Goal: Task Accomplishment & Management: Manage account settings

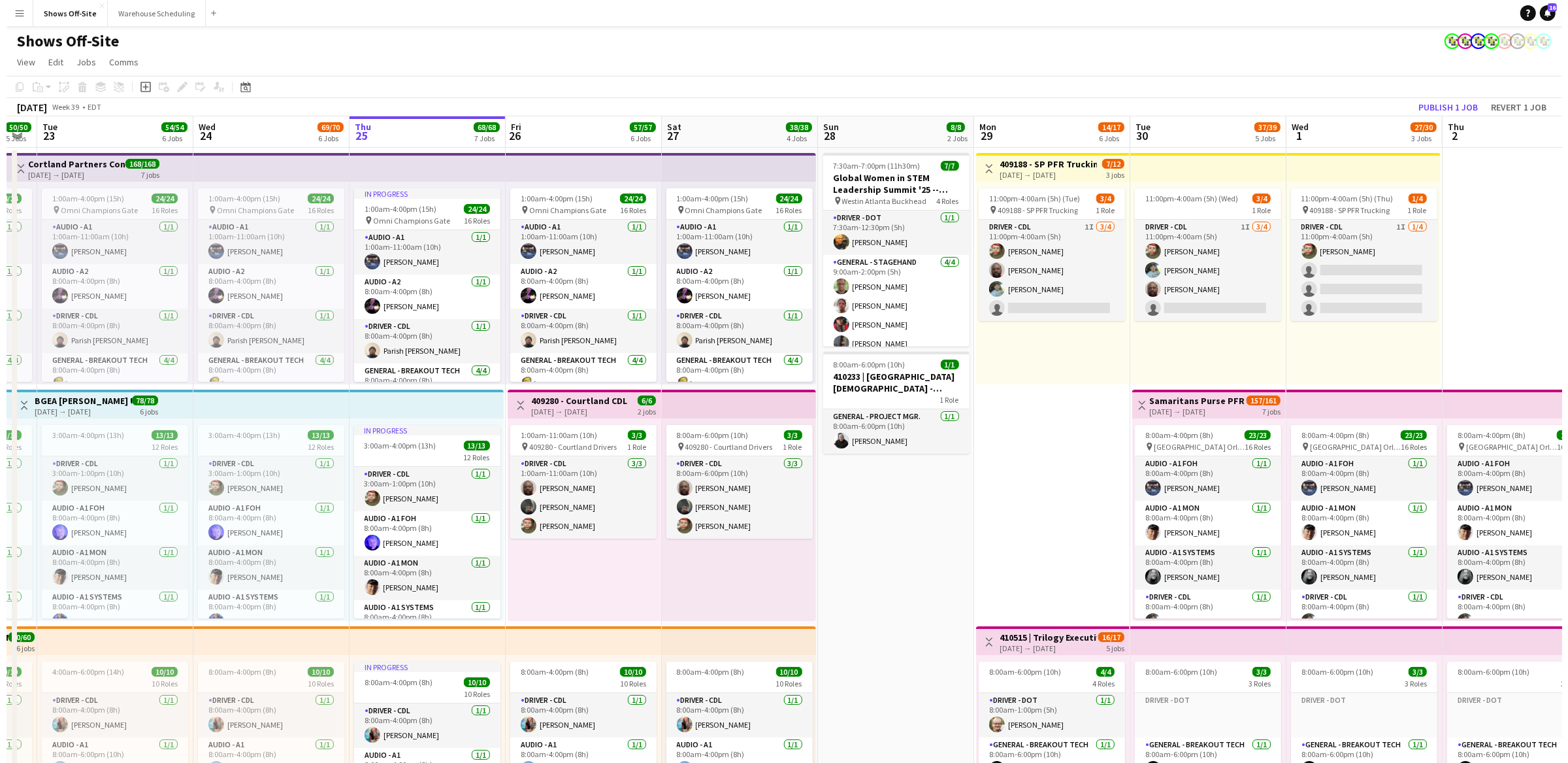
scroll to position [0, 438]
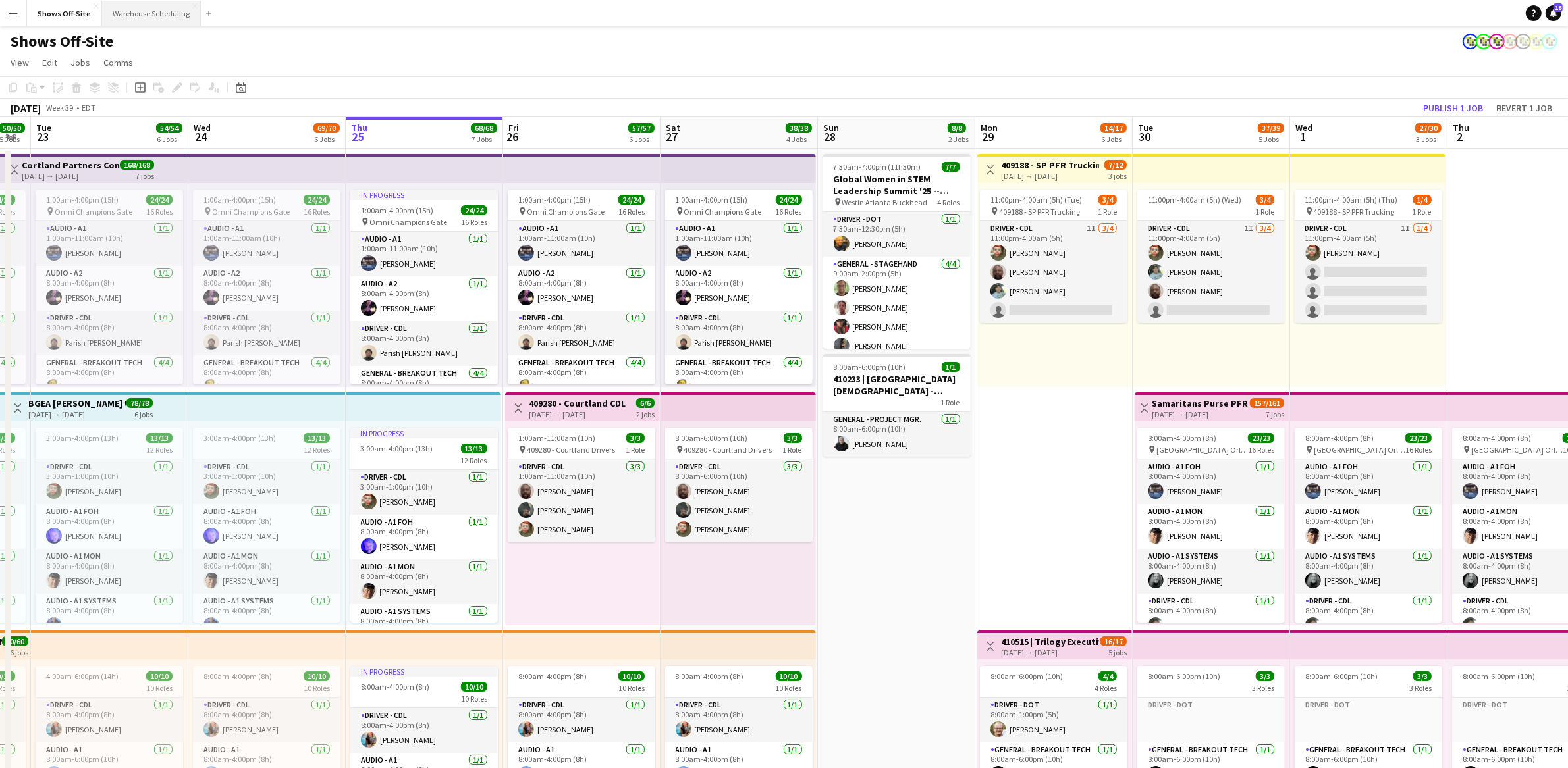
click at [159, 10] on button "Warehouse Scheduling Close" at bounding box center [152, 14] width 99 height 26
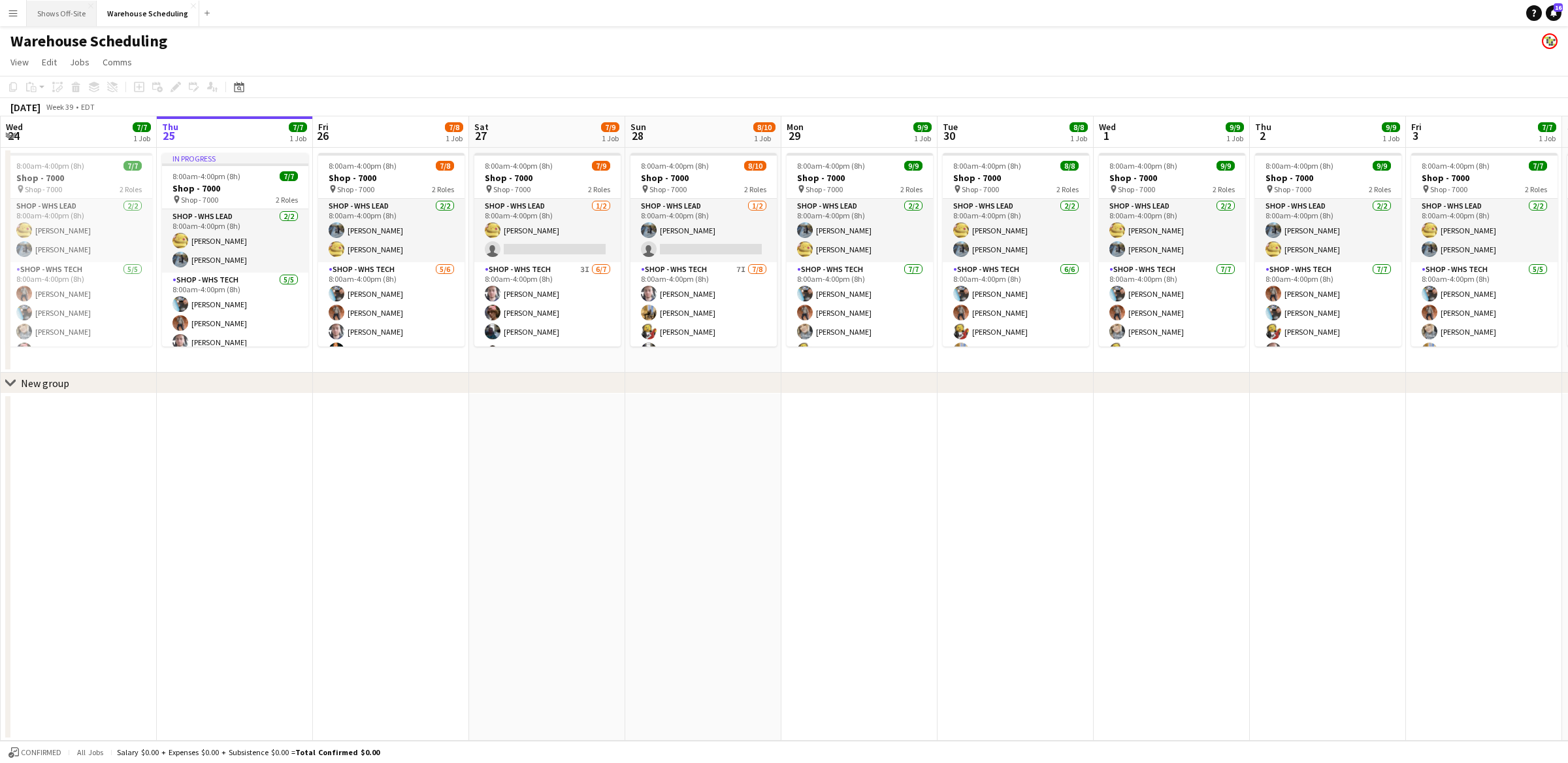
click at [62, 8] on button "Shows Off-Site Close" at bounding box center [61, 14] width 70 height 26
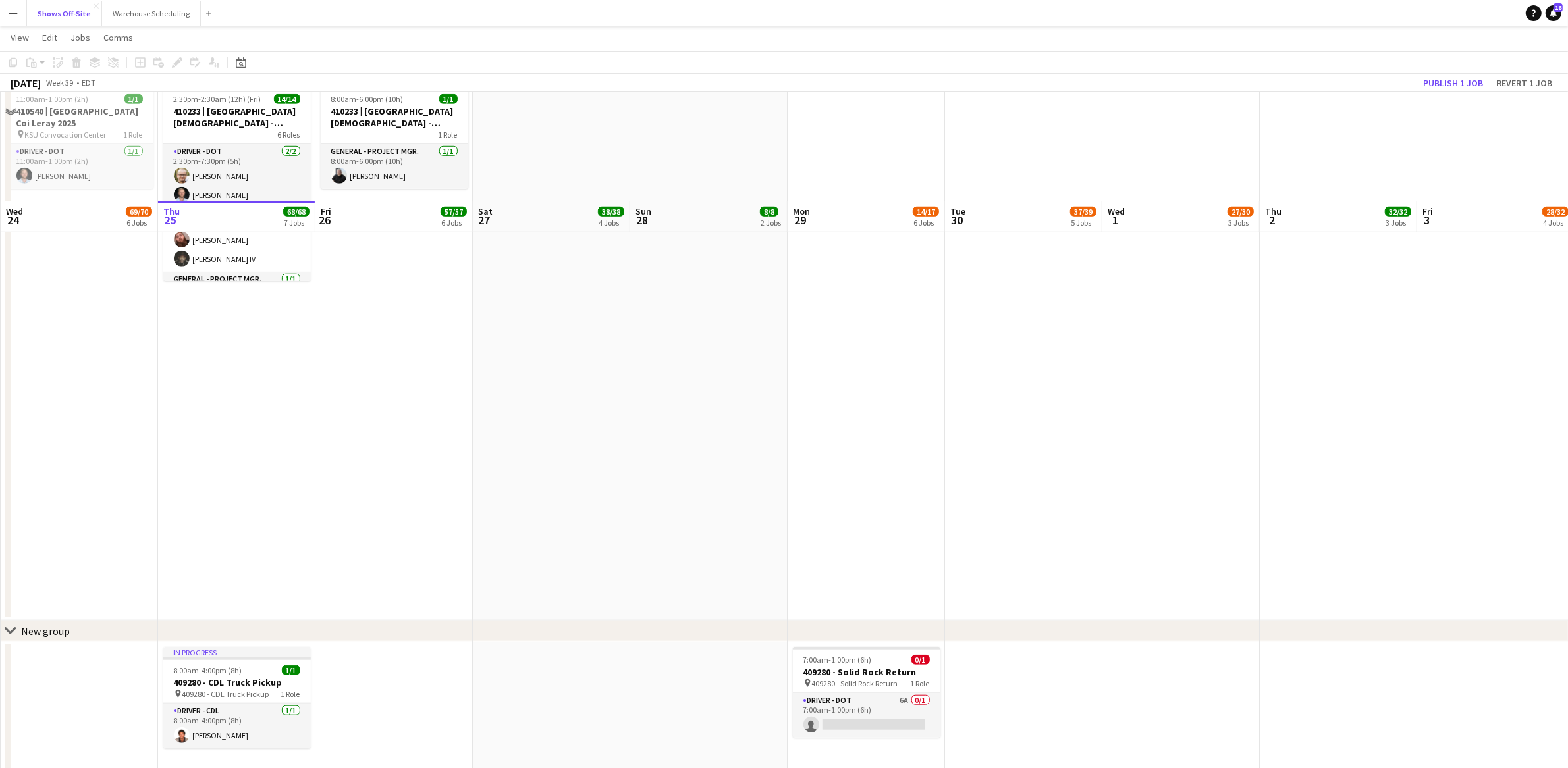
scroll to position [1435, 0]
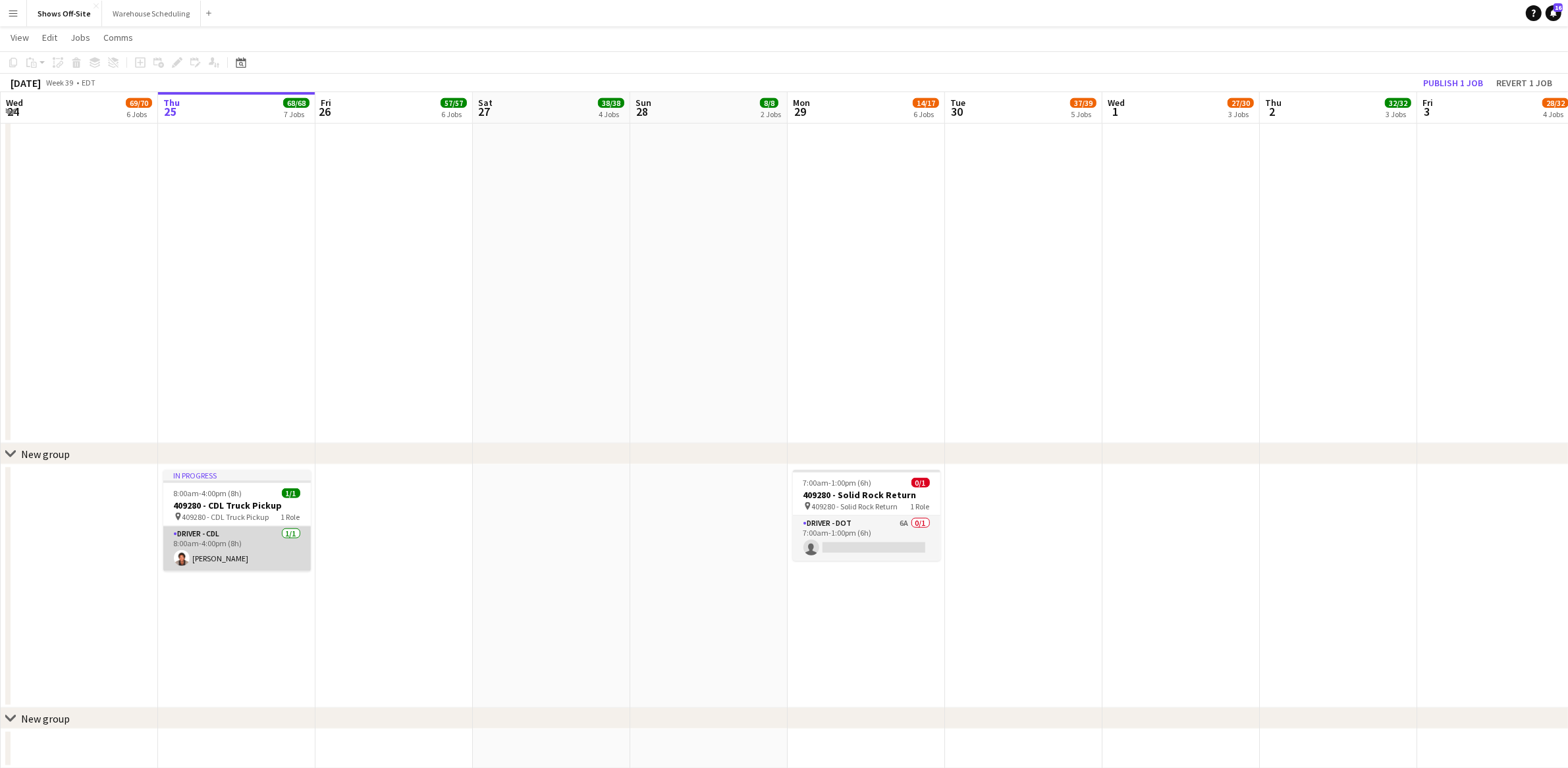
click at [240, 558] on app-card-role "Driver - CDL [DATE] 8:00am-4:00pm (8h) [PERSON_NAME]" at bounding box center [236, 549] width 147 height 45
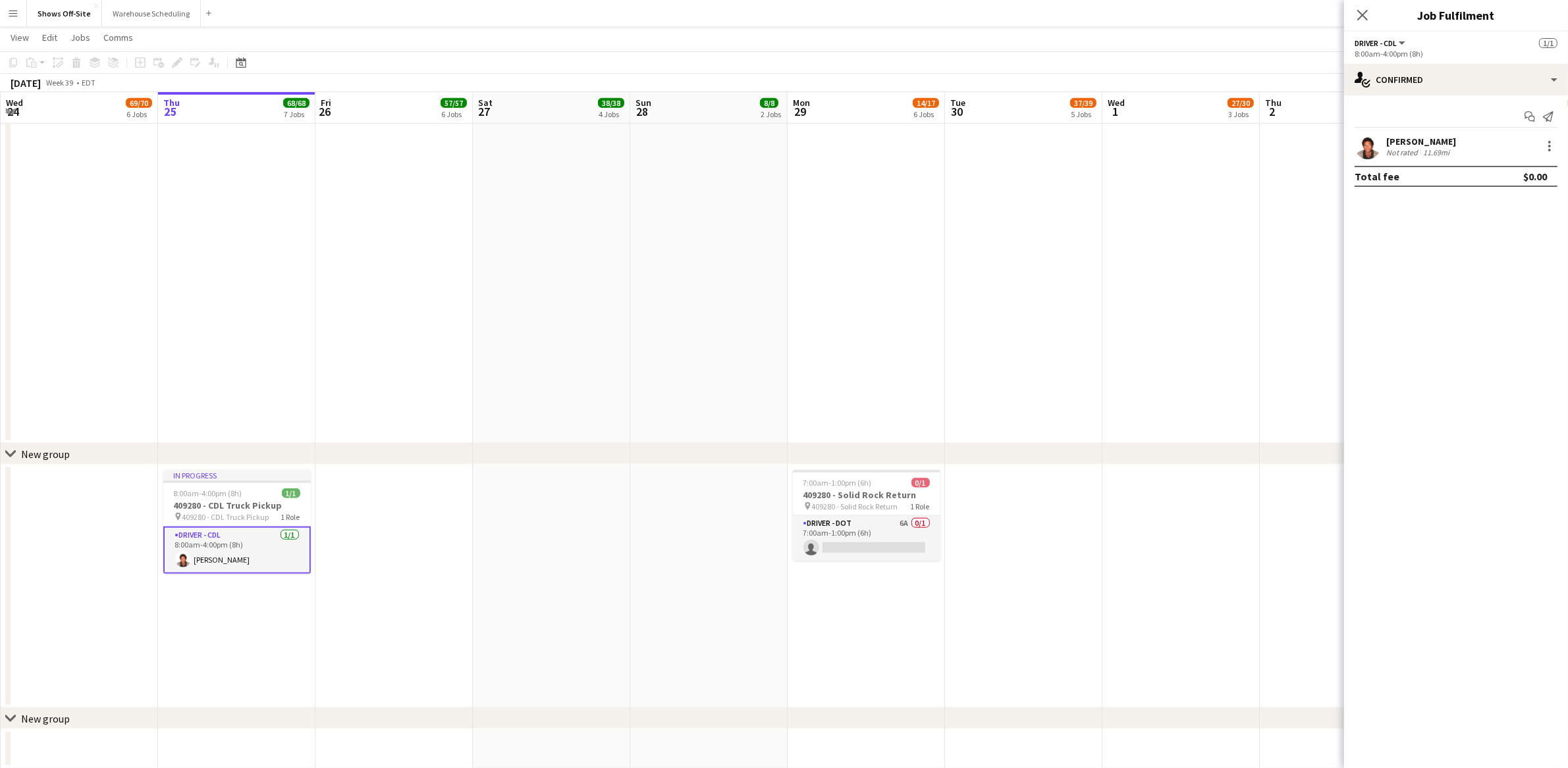
click at [1364, 147] on app-user-avatar at bounding box center [1367, 146] width 26 height 26
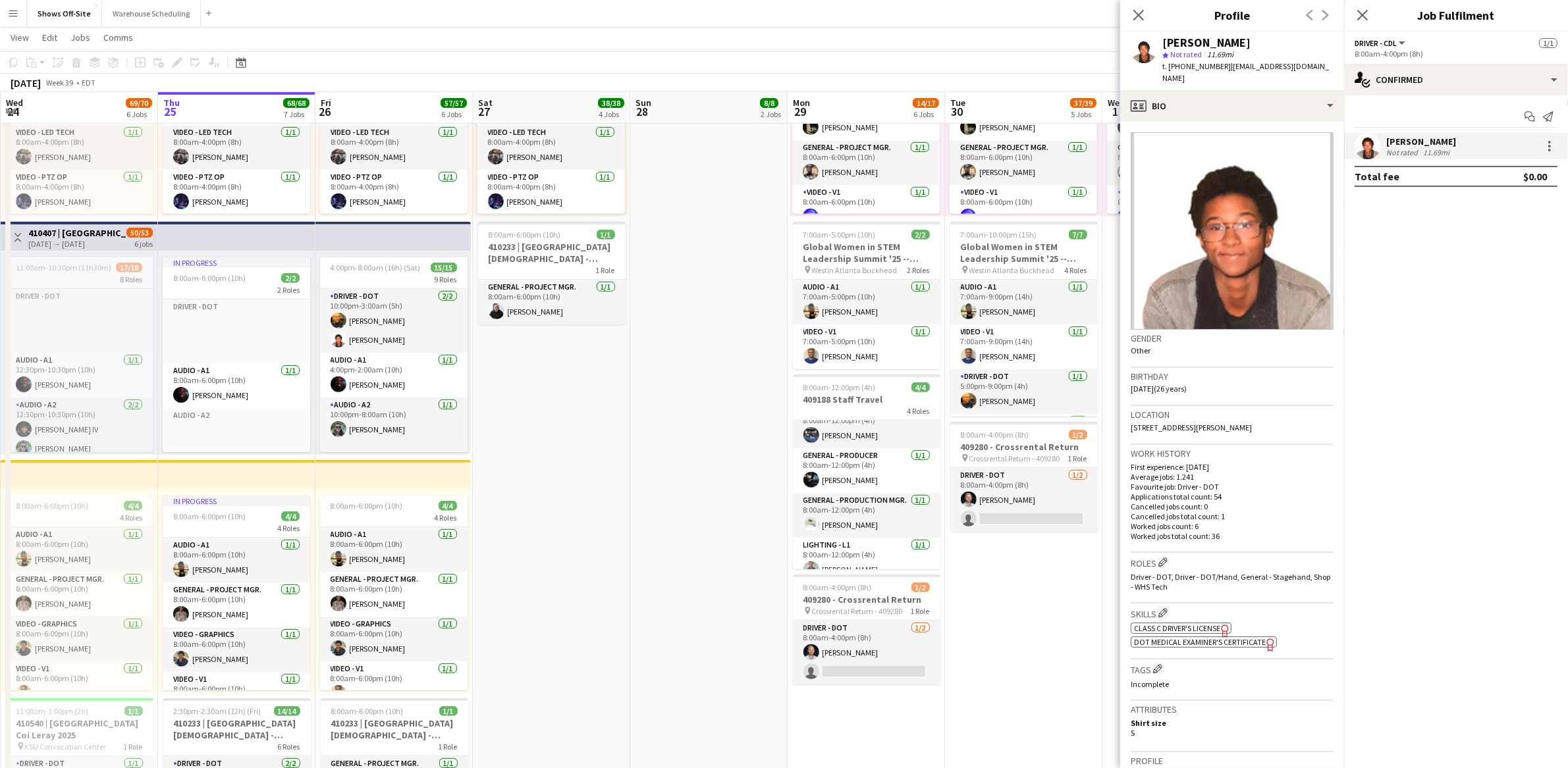
scroll to position [31, 0]
click at [591, 557] on app-date-cell "1:00am-4:00pm (15h) 24/24 pin Omni Champions Gate 16 Roles Audio - A1 [DATE] 1:…" at bounding box center [552, 367] width 158 height 1731
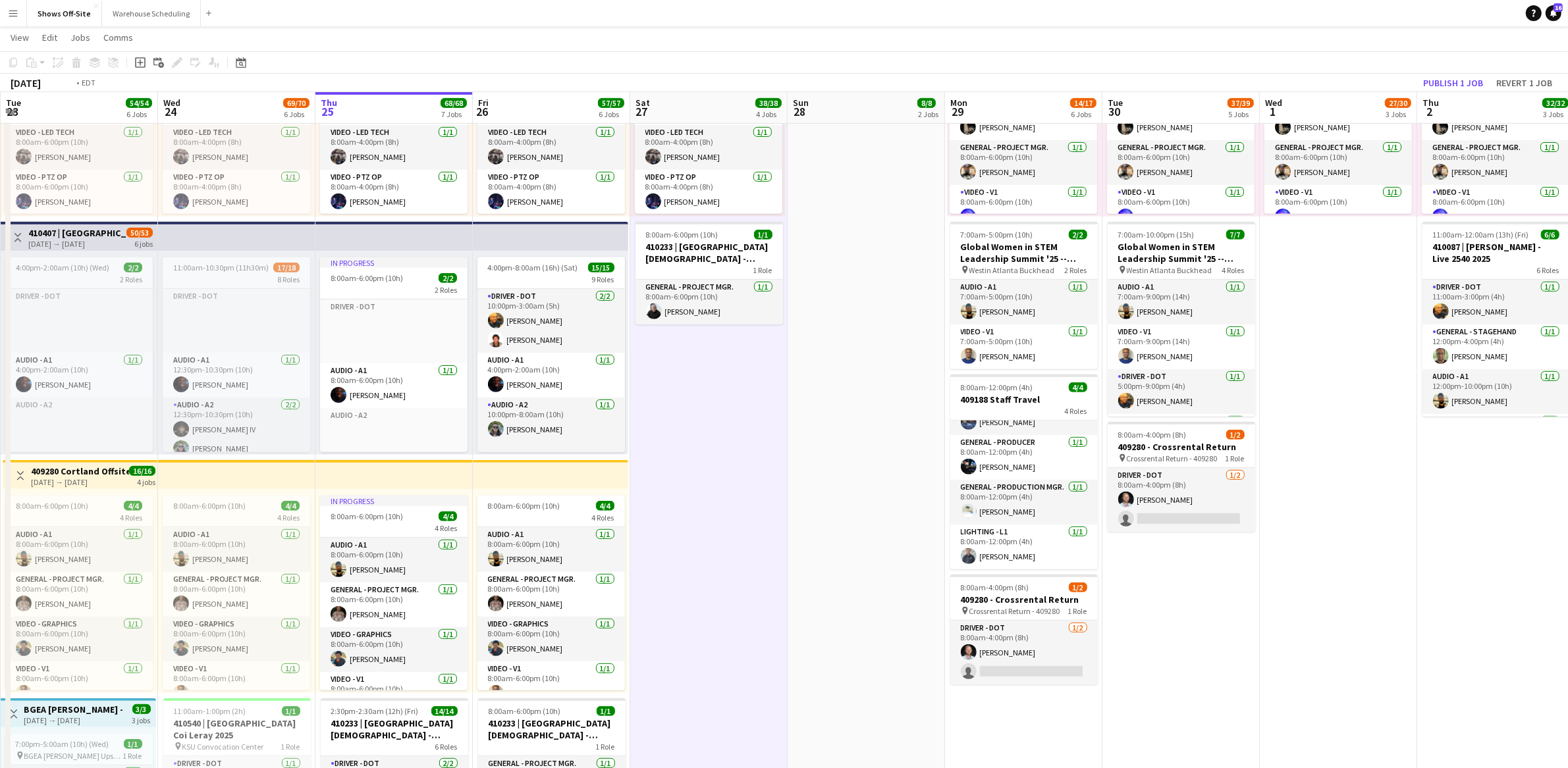
scroll to position [0, 307]
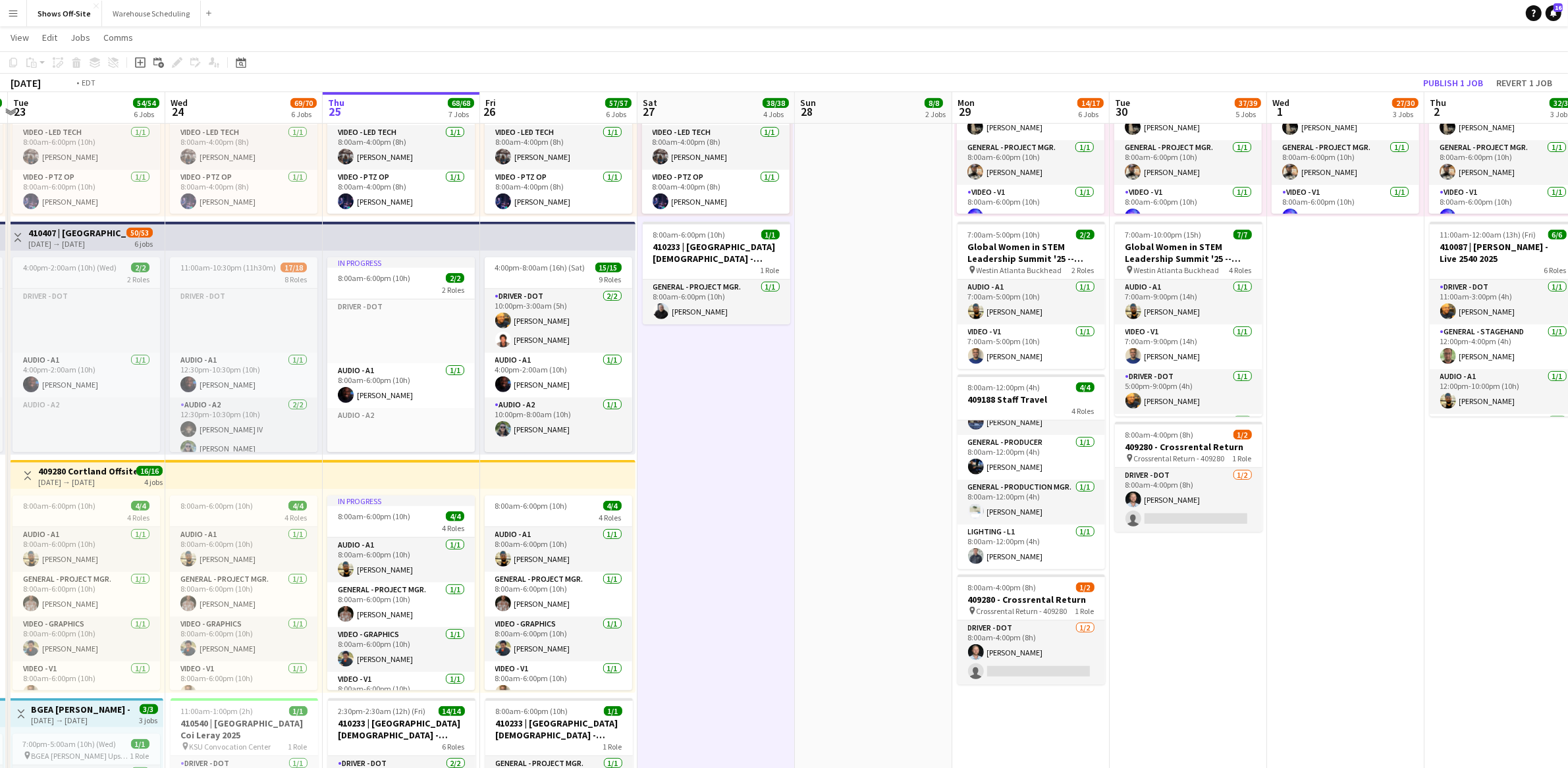
drag, startPoint x: 612, startPoint y: 530, endPoint x: 843, endPoint y: 507, distance: 232.1
click at [843, 507] on app-calendar-viewport "Sun 21 53/57 6 Jobs Mon 22 50/50 5 Jobs Tue 23 54/54 6 Jobs Wed 24 69/70 6 Jobs…" at bounding box center [784, 481] width 1568 height 2152
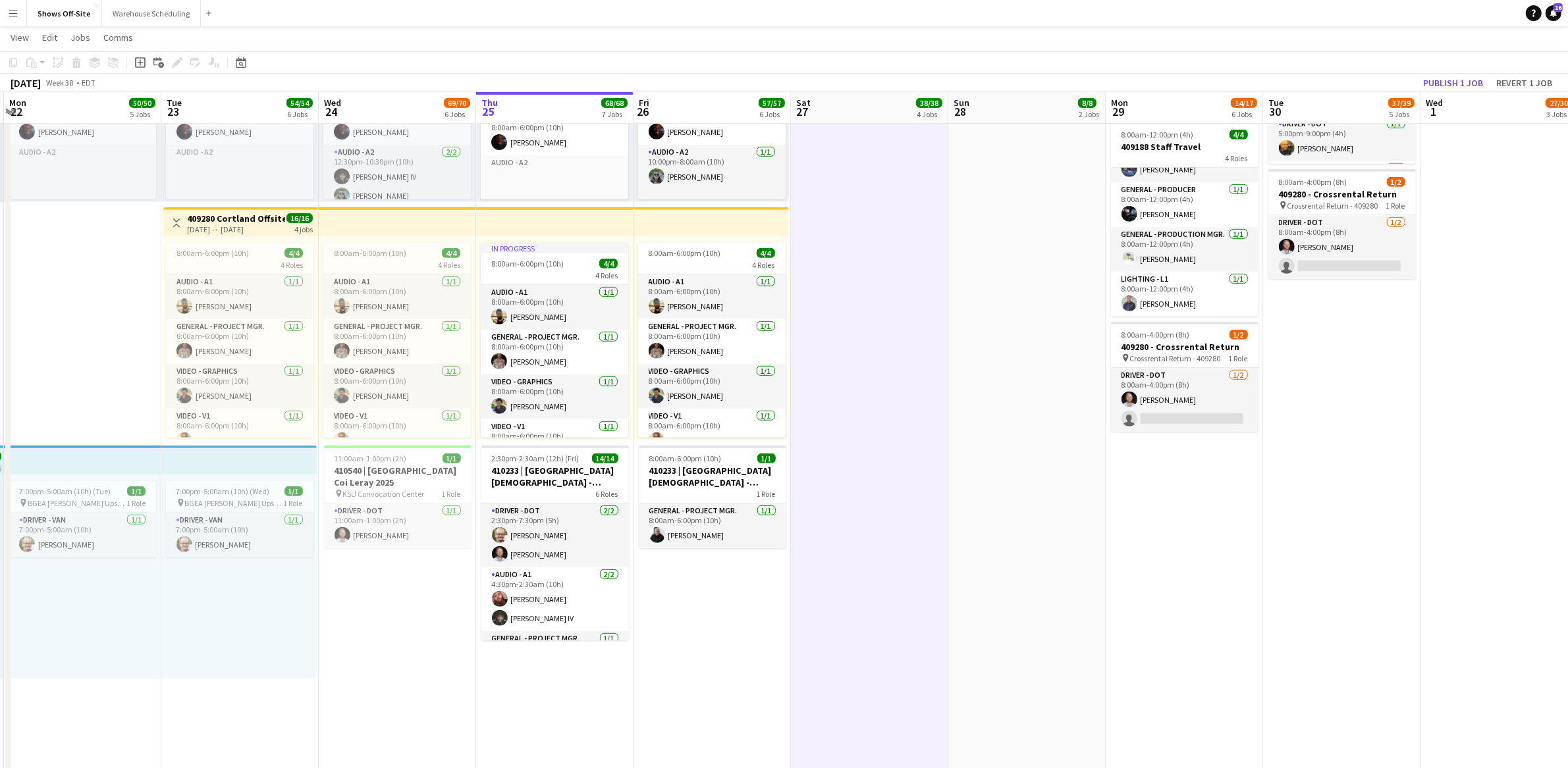
scroll to position [0, 313]
click at [925, 557] on app-calendar-viewport "Sat 20 43/43 4 Jobs Sun 21 53/57 6 Jobs Mon 22 50/50 5 Jobs Tue 23 54/54 6 Jobs…" at bounding box center [784, 229] width 1568 height 2152
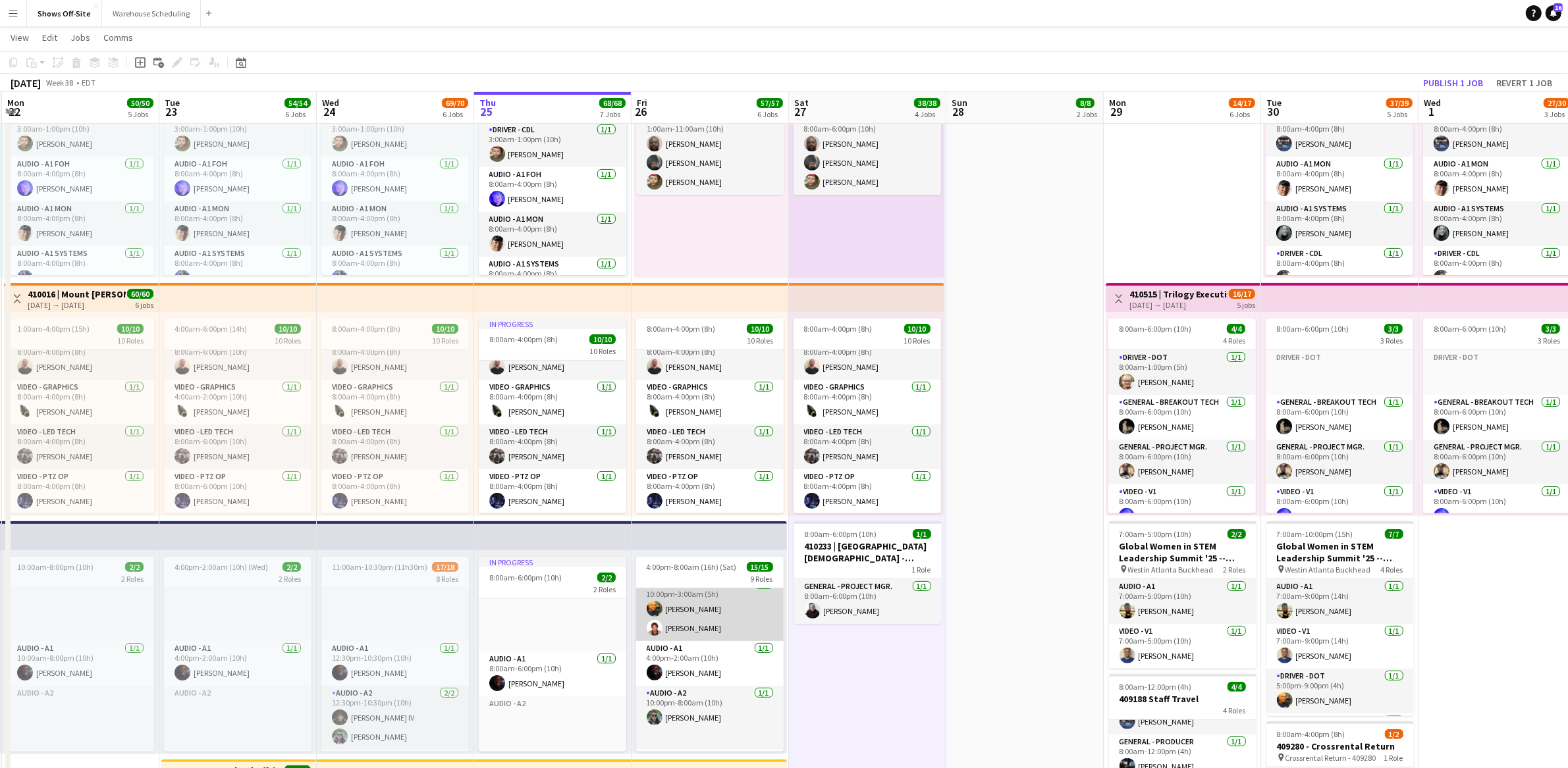
scroll to position [75, 0]
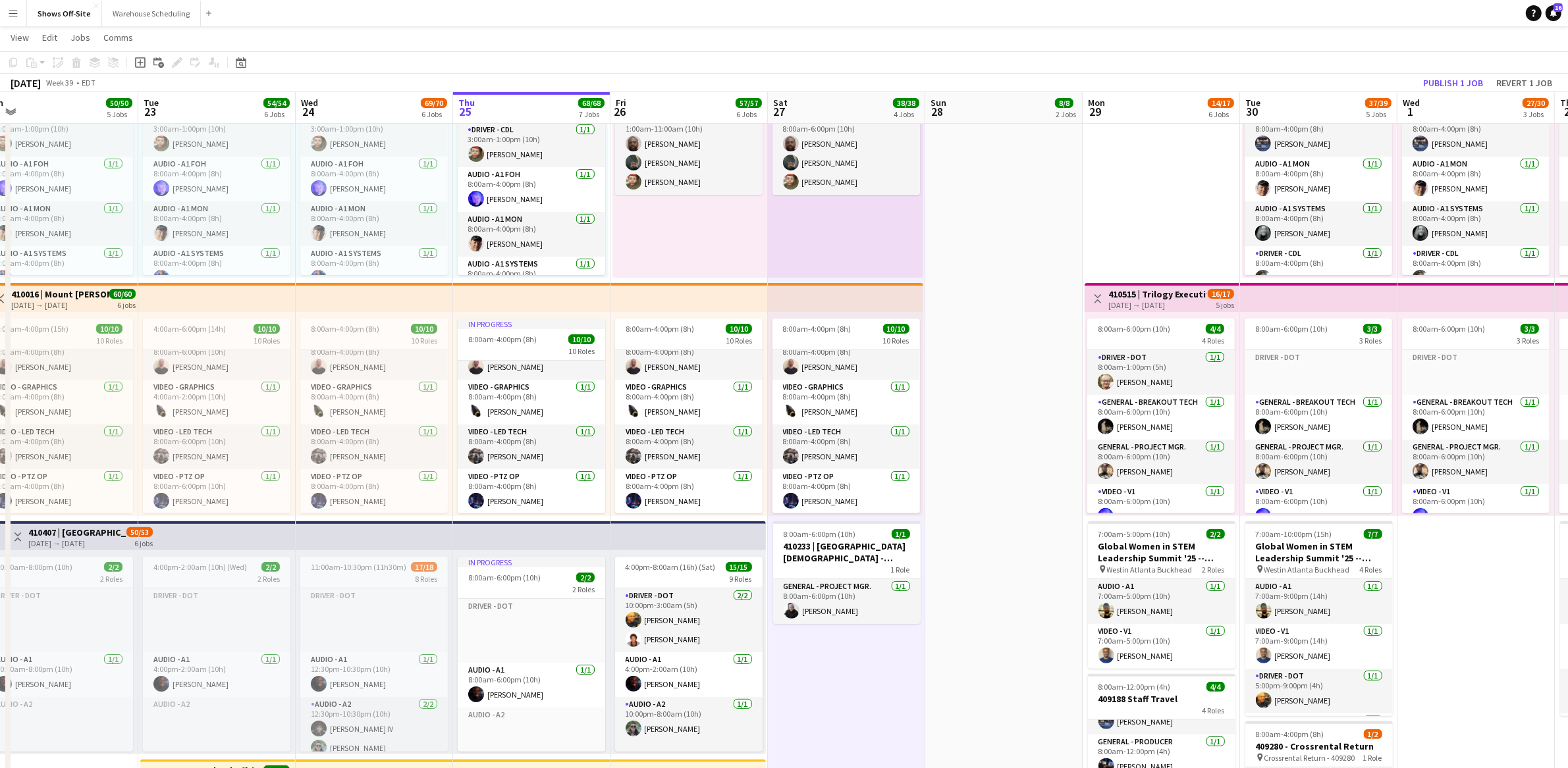
click at [902, 713] on app-calendar-viewport "Sat 20 43/43 4 Jobs Sun 21 53/57 6 Jobs Mon 22 50/50 5 Jobs Tue 23 54/54 6 Jobs…" at bounding box center [784, 781] width 1568 height 2152
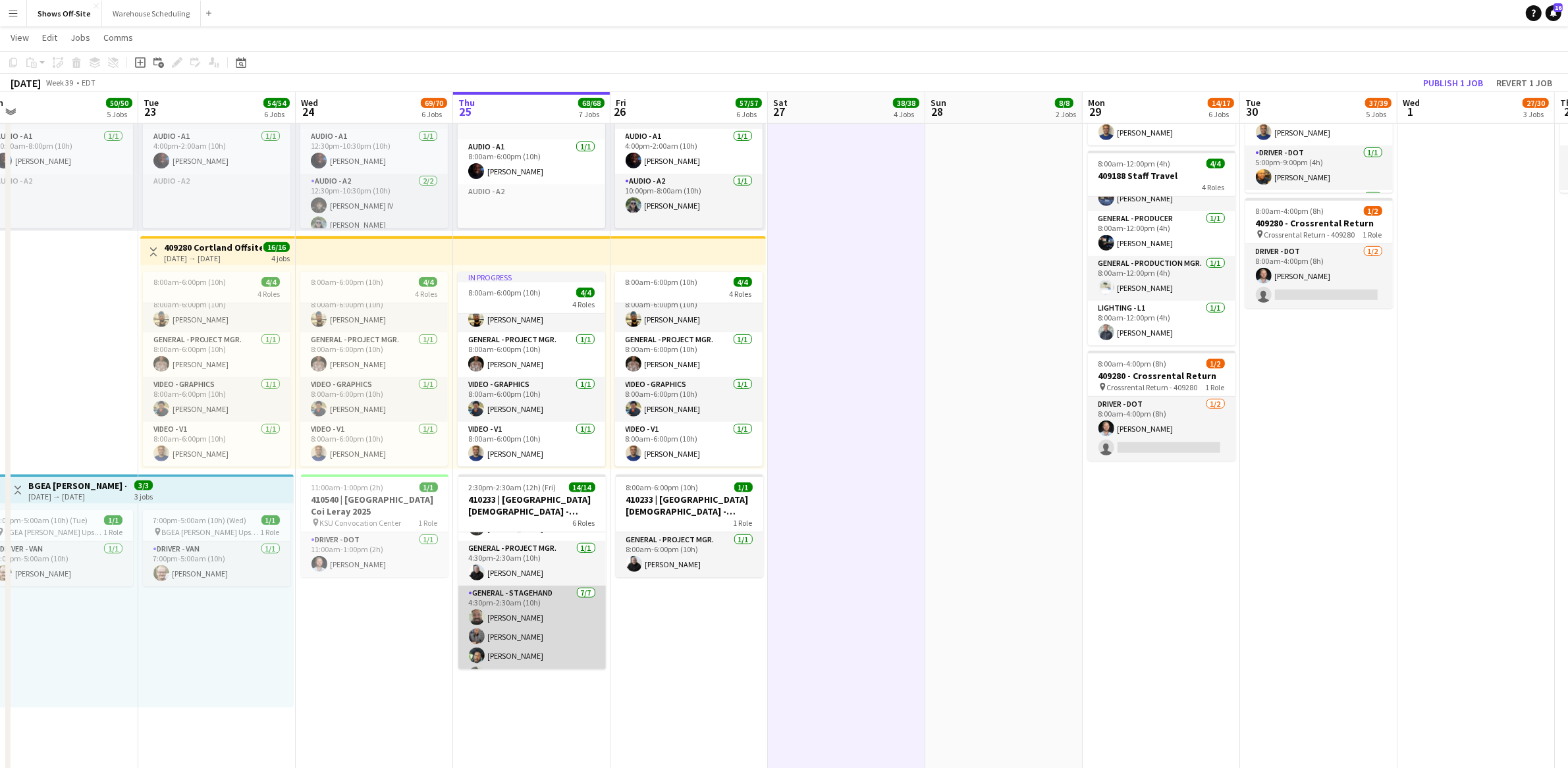
scroll to position [0, 0]
